Goal: Task Accomplishment & Management: Manage account settings

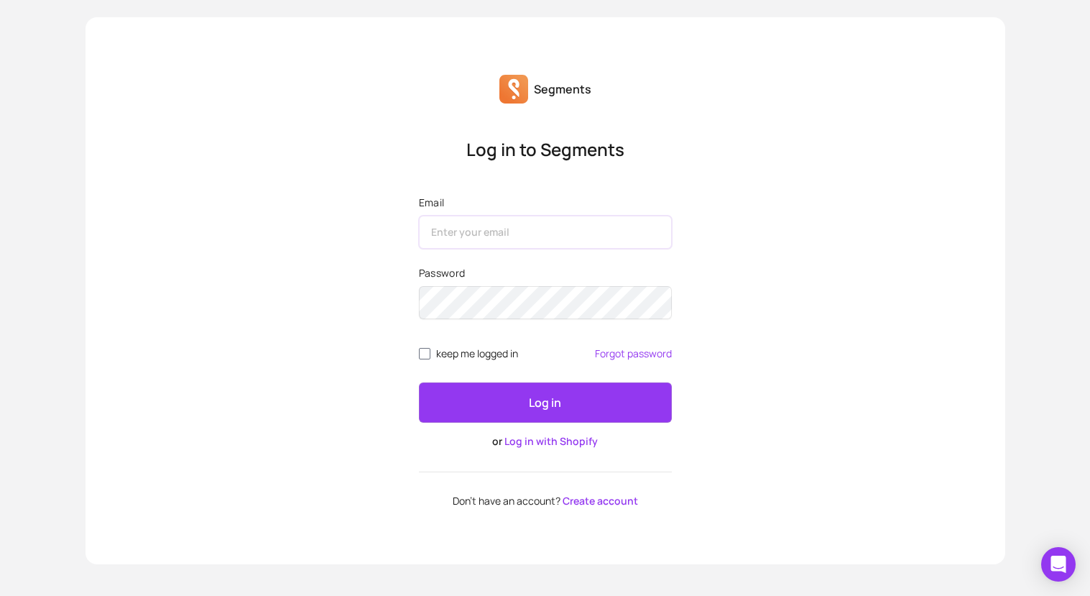
click at [475, 236] on input "Email" at bounding box center [545, 232] width 253 height 33
type input "m"
type input "e"
type input "[EMAIL_ADDRESS][DOMAIN_NAME]"
click at [419, 382] on button "Log in" at bounding box center [545, 402] width 253 height 40
